Goal: Task Accomplishment & Management: Manage account settings

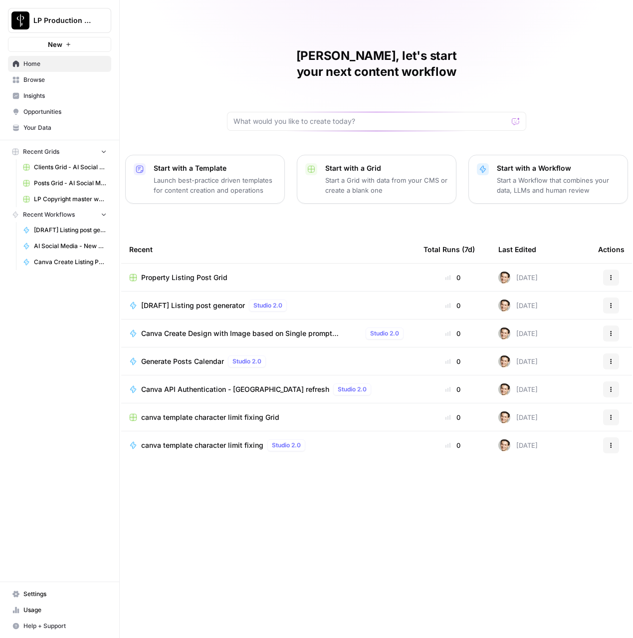
click at [52, 83] on span "Browse" at bounding box center [64, 79] width 83 height 9
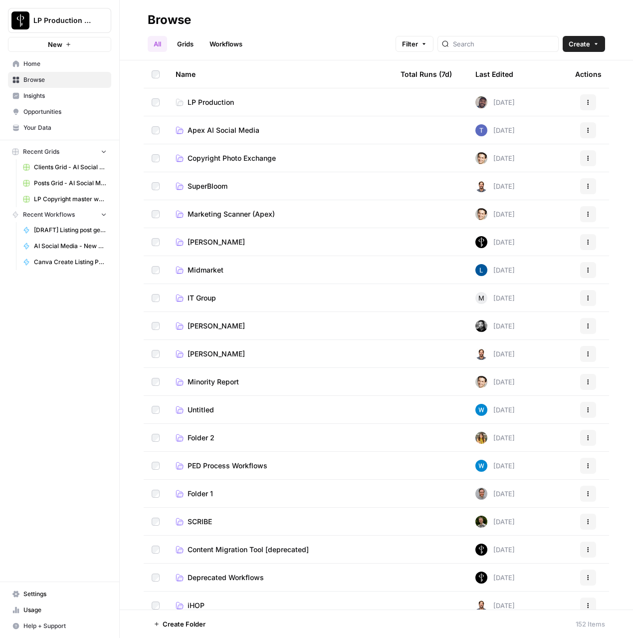
click at [226, 127] on span "Apex AI Social Media" at bounding box center [224, 130] width 72 height 10
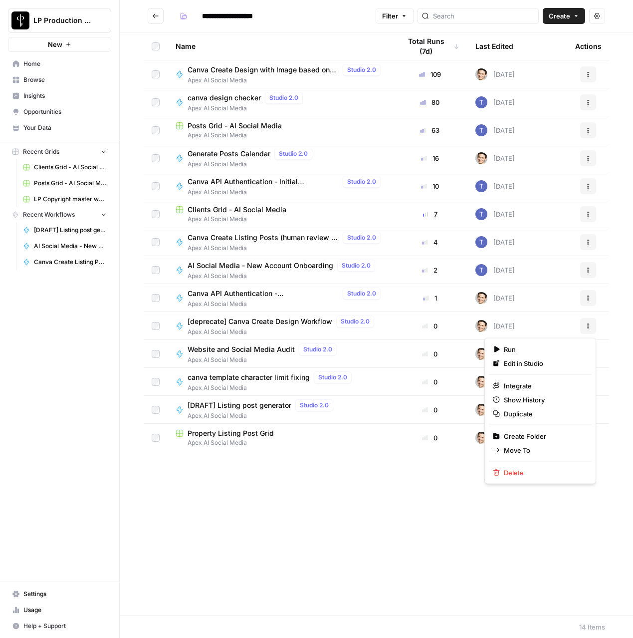
click at [590, 326] on icon "button" at bounding box center [588, 326] width 6 height 6
click at [507, 470] on span "Delete" at bounding box center [544, 472] width 80 height 10
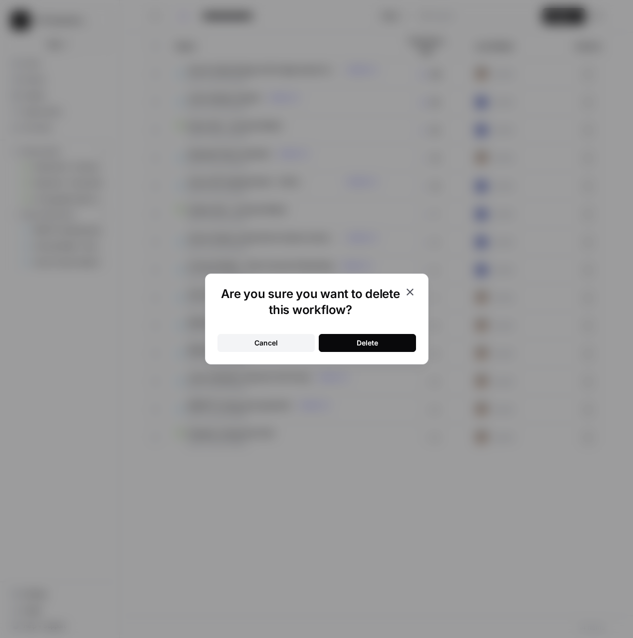
click at [386, 337] on button "Delete" at bounding box center [367, 343] width 97 height 18
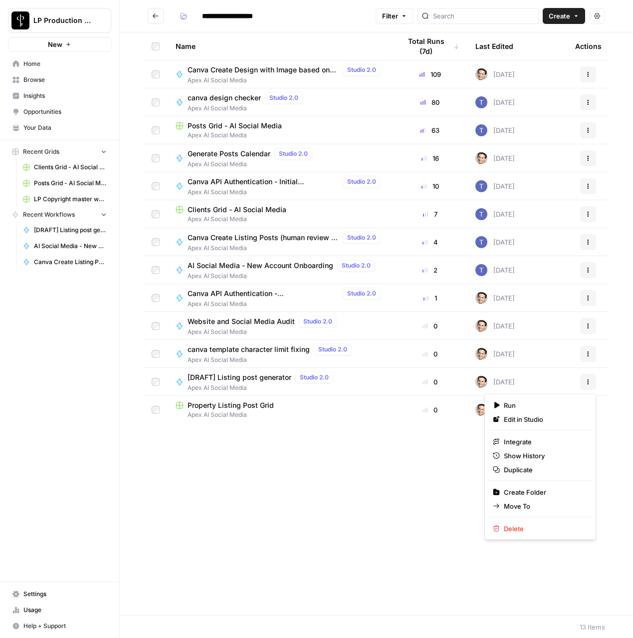
click at [590, 383] on icon "button" at bounding box center [588, 382] width 6 height 6
click at [525, 526] on span "Delete" at bounding box center [544, 528] width 80 height 10
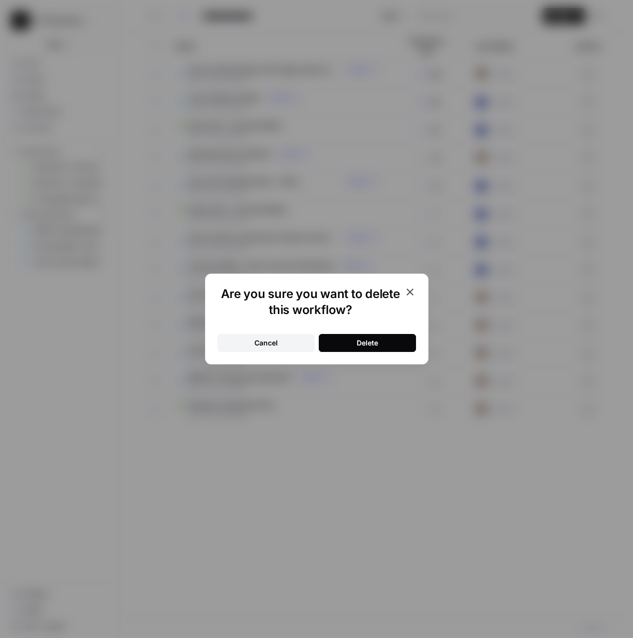
click at [390, 344] on button "Delete" at bounding box center [367, 343] width 97 height 18
